Goal: Task Accomplishment & Management: Manage account settings

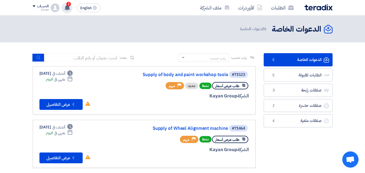
click at [66, 8] on use at bounding box center [67, 8] width 5 height 6
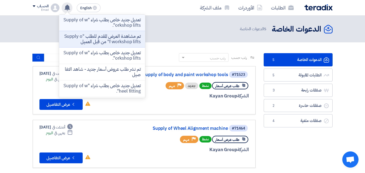
click at [93, 22] on p "تعديل جديد خاص بطلب شراء "Supply of workshop lifts"." at bounding box center [102, 22] width 77 height 11
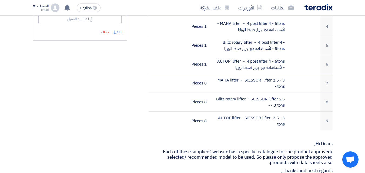
scroll to position [257, 0]
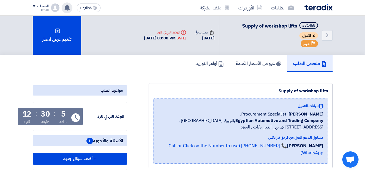
click at [68, 7] on use at bounding box center [67, 8] width 5 height 6
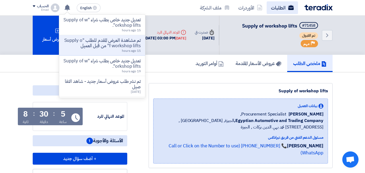
click at [276, 8] on link "الطلبات" at bounding box center [282, 7] width 31 height 13
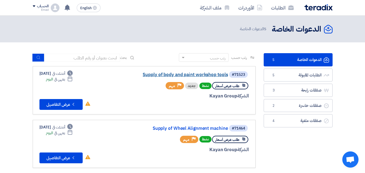
click at [212, 74] on link "Supply of body and paint workshop tools" at bounding box center [174, 74] width 108 height 5
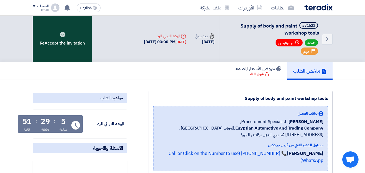
click at [56, 36] on div "ReAccept the invitation" at bounding box center [62, 39] width 59 height 47
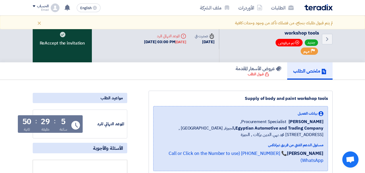
click at [60, 36] on icon at bounding box center [62, 34] width 5 height 5
click at [61, 36] on icon at bounding box center [62, 34] width 5 height 5
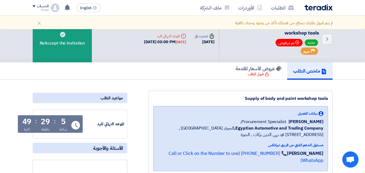
click at [115, 54] on div "Back #71523 Supply of body and paint workshop tools جديد Bookmark تم مرفوض Prio…" at bounding box center [183, 39] width 300 height 47
